Goal: Task Accomplishment & Management: Manage account settings

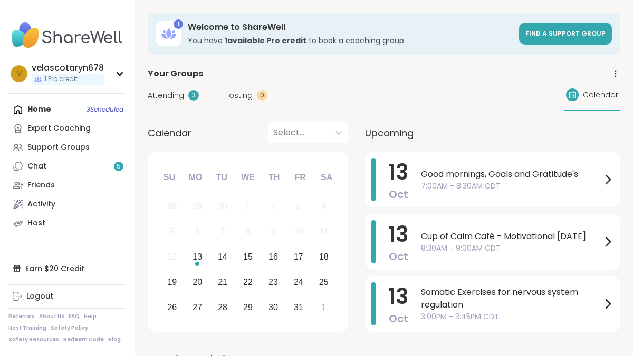
click at [114, 109] on div "Home 3 Scheduled Expert Coaching Support Groups Chat 5 Friends Activity Host" at bounding box center [67, 166] width 118 height 133
click at [168, 98] on span "Attending" at bounding box center [166, 95] width 36 height 11
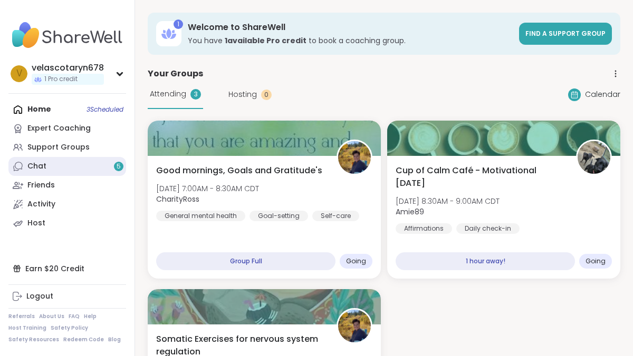
click at [72, 168] on link "Chat 5" at bounding box center [67, 166] width 118 height 19
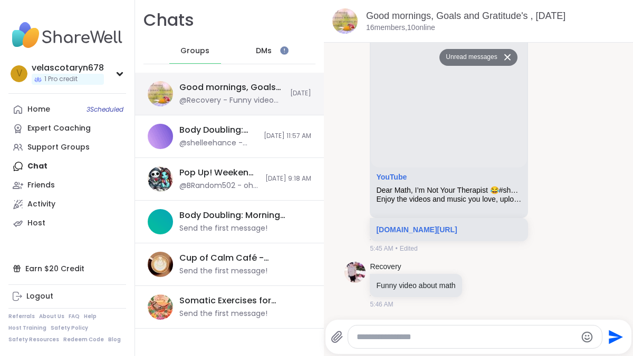
click at [300, 91] on span "[DATE]" at bounding box center [300, 93] width 21 height 9
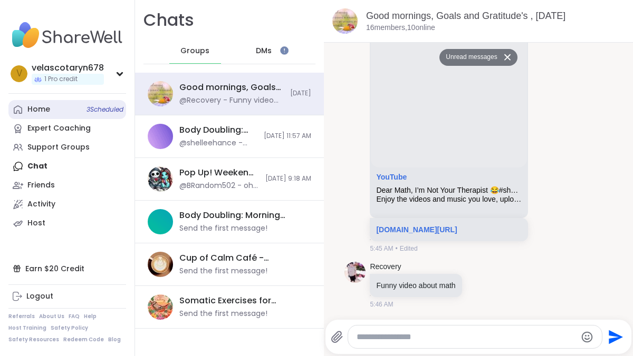
click at [109, 111] on span "3 Scheduled" at bounding box center [104, 109] width 37 height 8
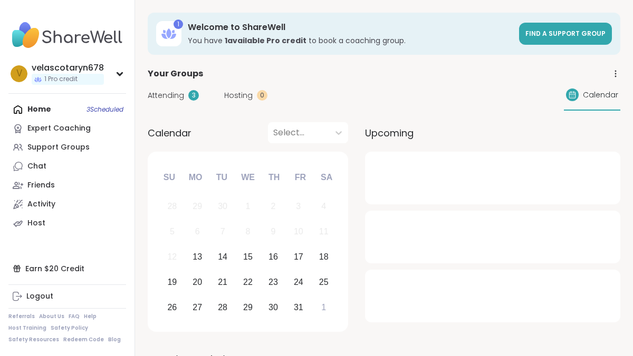
click at [183, 101] on span "Attending" at bounding box center [166, 95] width 36 height 11
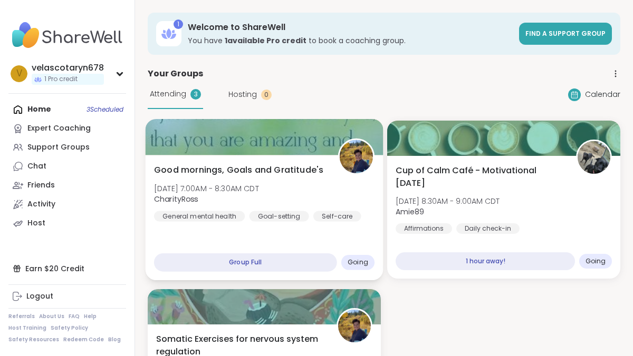
click at [315, 146] on div at bounding box center [264, 137] width 238 height 36
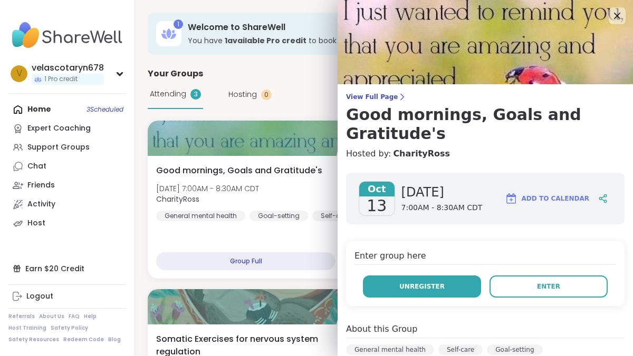
click at [446, 276] on button "Unregister" at bounding box center [422, 287] width 118 height 22
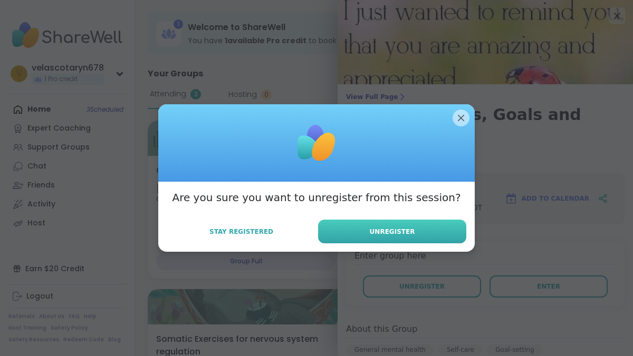
click at [433, 240] on button "Unregister" at bounding box center [392, 232] width 148 height 24
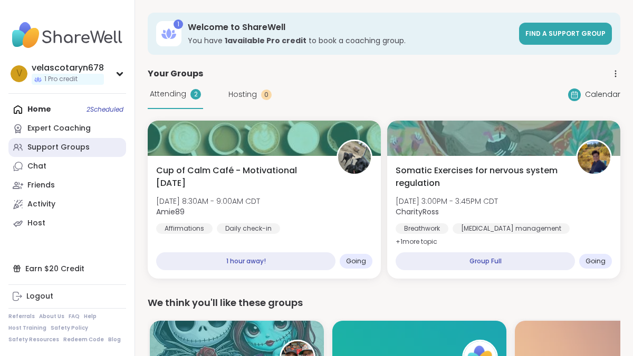
click at [54, 145] on div "Support Groups" at bounding box center [58, 147] width 62 height 11
